Goal: Information Seeking & Learning: Check status

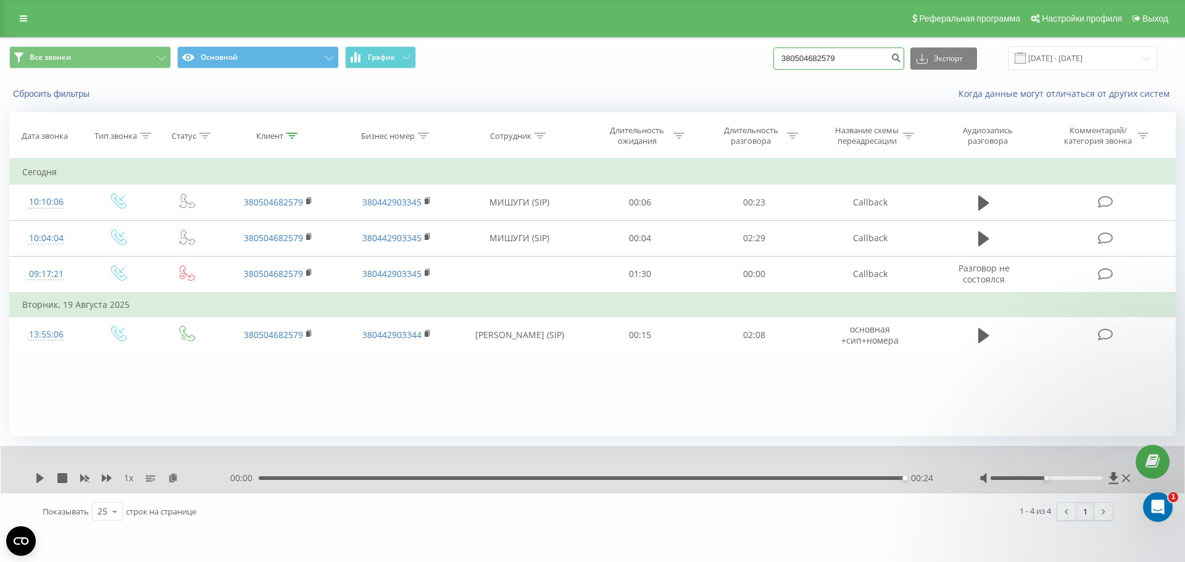
drag, startPoint x: 858, startPoint y: 61, endPoint x: 860, endPoint y: 54, distance: 7.0
click at [860, 54] on input "380504682579" at bounding box center [839, 59] width 131 height 22
click at [858, 52] on input "380504682579" at bounding box center [839, 59] width 131 height 22
paste input "0934949256"
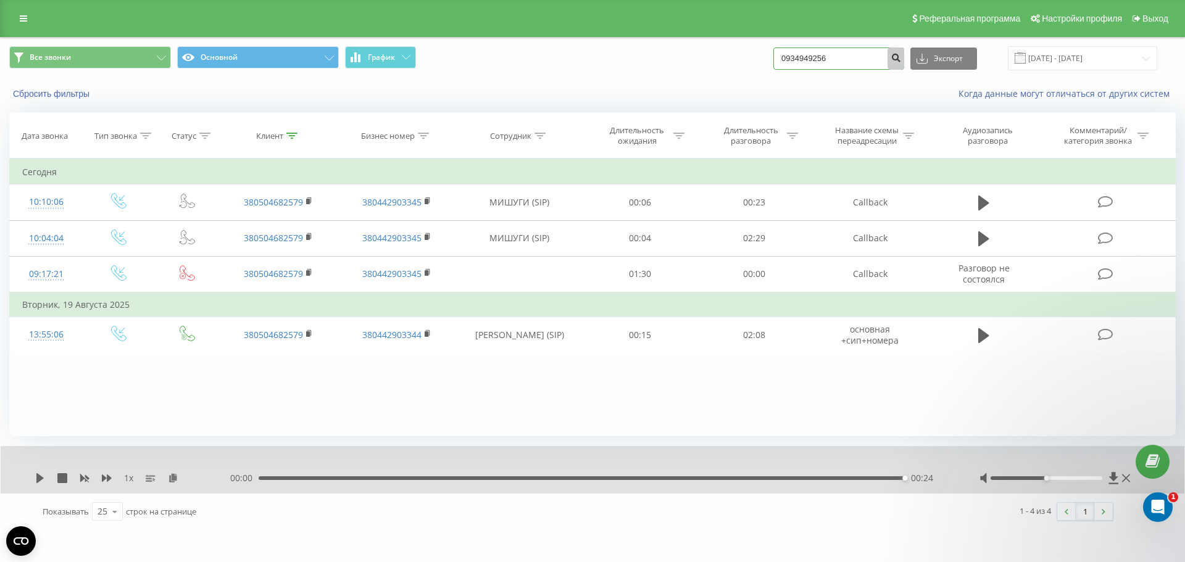
type input "0934949256"
click at [901, 60] on icon "submit" at bounding box center [896, 55] width 10 height 7
